Goal: Task Accomplishment & Management: Manage account settings

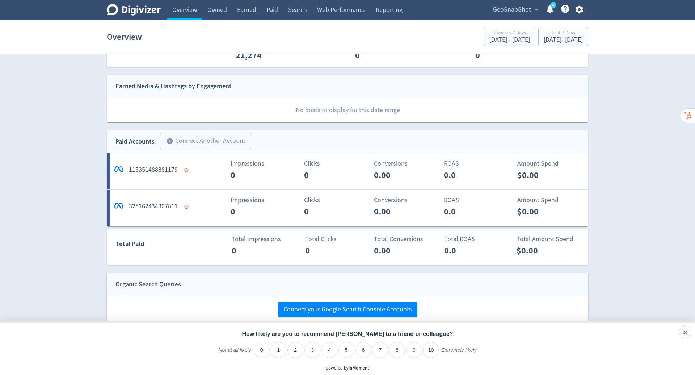
scroll to position [309, 0]
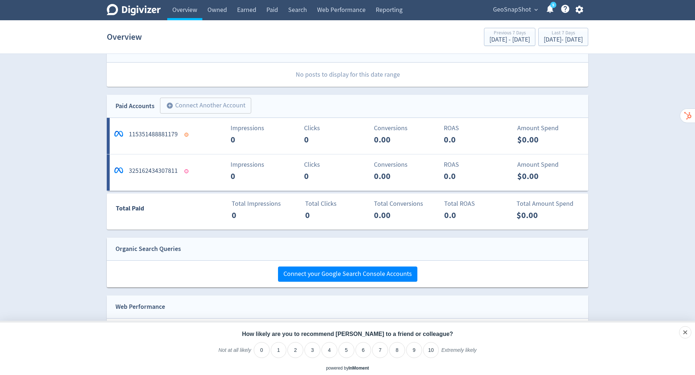
click at [518, 8] on span "GeoSnapShot" at bounding box center [512, 10] width 38 height 12
click at [515, 22] on link "Manage Brand Space" at bounding box center [508, 26] width 65 height 20
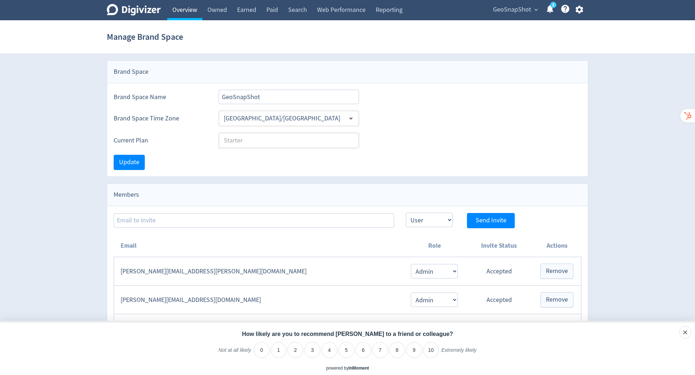
click at [186, 11] on link "Overview" at bounding box center [184, 10] width 35 height 20
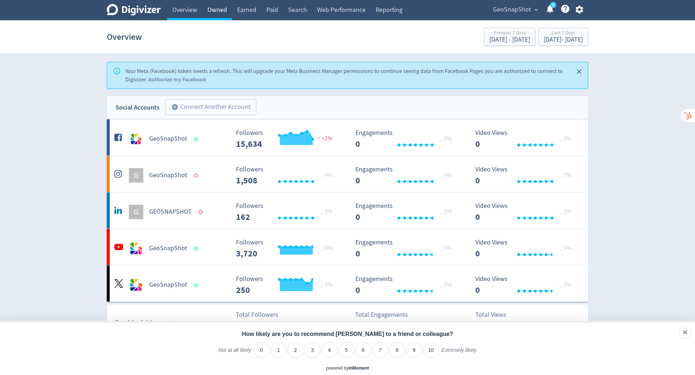
click at [226, 16] on link "Owned" at bounding box center [217, 10] width 30 height 20
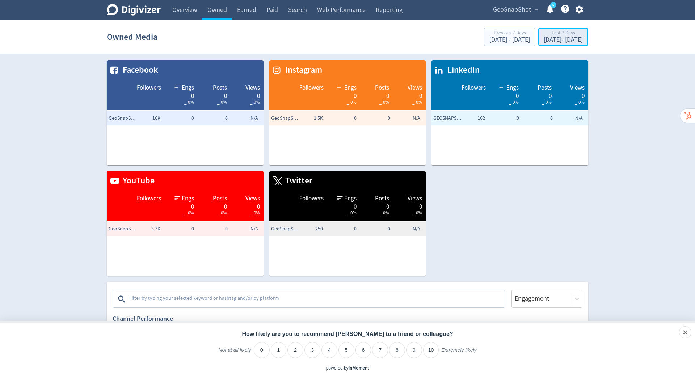
click at [544, 38] on div "[DATE] - [DATE]" at bounding box center [563, 40] width 39 height 7
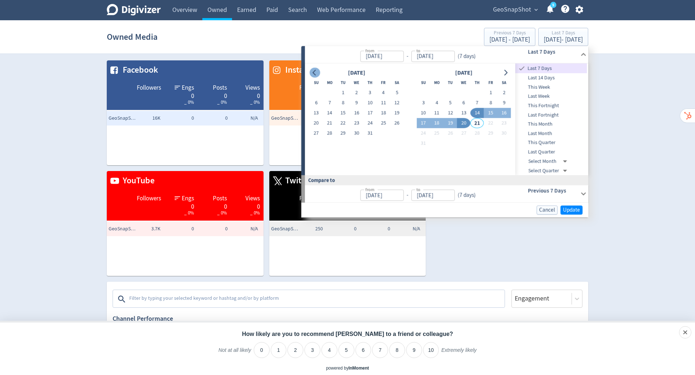
click at [314, 70] on icon "Go to previous month" at bounding box center [315, 73] width 6 height 6
click at [398, 93] on button "1" at bounding box center [396, 93] width 13 height 10
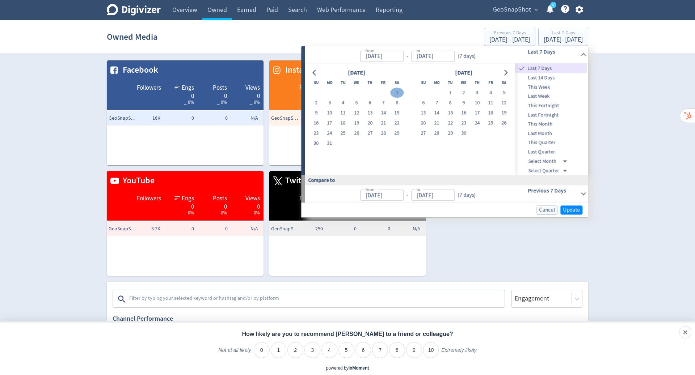
type input "[DATE]"
click at [506, 71] on icon "Go to next month" at bounding box center [505, 73] width 3 height 6
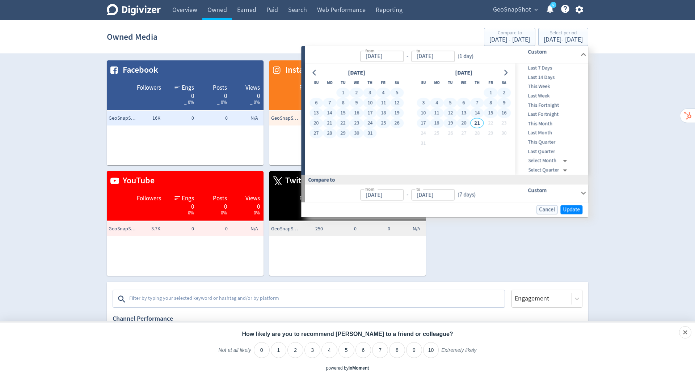
click at [464, 121] on button "20" at bounding box center [463, 123] width 13 height 10
type input "[DATE]"
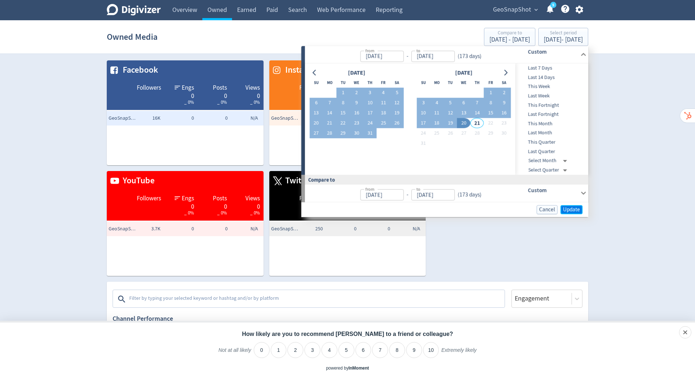
click at [573, 208] on span "Update" at bounding box center [571, 209] width 17 height 5
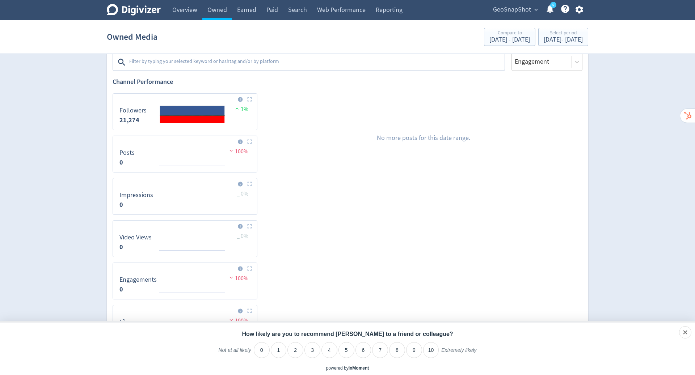
scroll to position [177, 0]
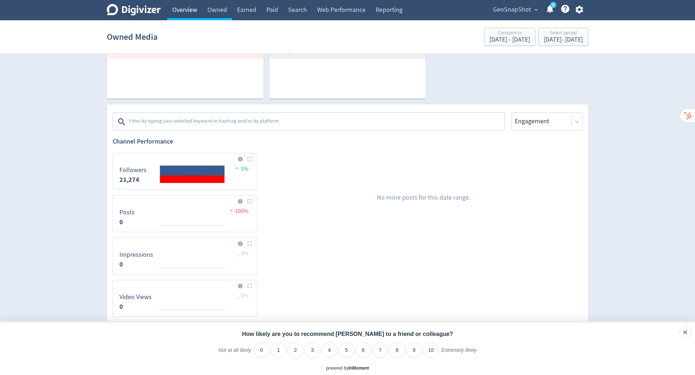
click at [188, 5] on link "Overview" at bounding box center [184, 10] width 35 height 20
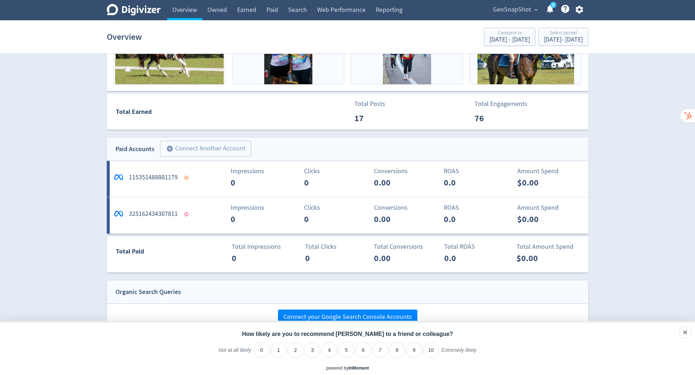
scroll to position [477, 0]
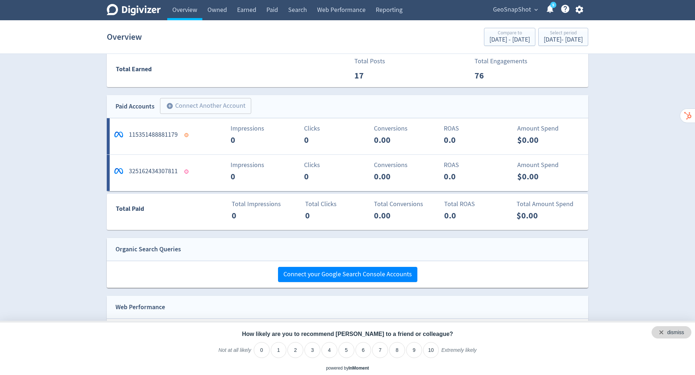
click at [689, 332] on div "dismiss" at bounding box center [671, 332] width 40 height 12
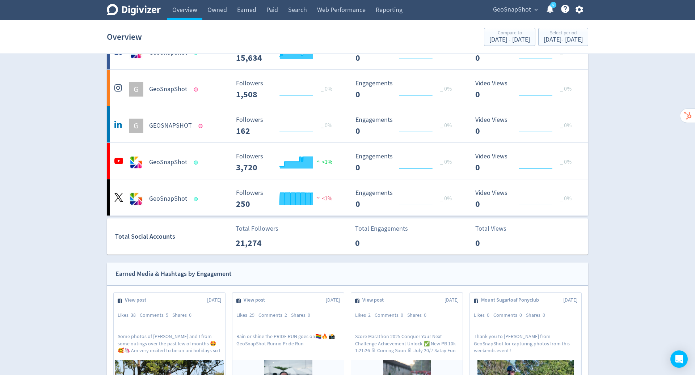
scroll to position [0, 0]
